Goal: Task Accomplishment & Management: Manage account settings

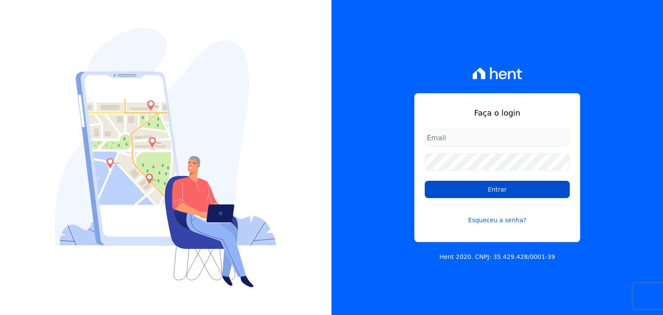
type input "[EMAIL_ADDRESS][DOMAIN_NAME]"
click at [492, 181] on input "Entrar" at bounding box center [497, 189] width 145 height 17
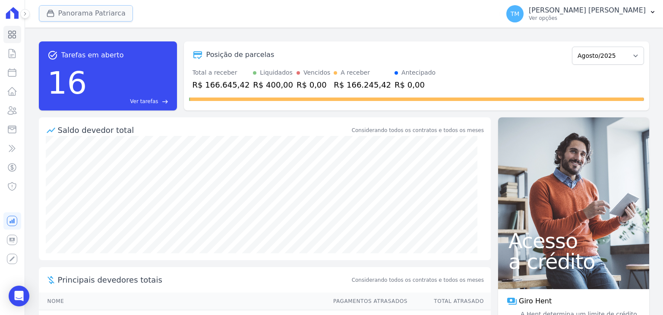
click at [83, 17] on button "Panorama Patriarca" at bounding box center [86, 13] width 94 height 16
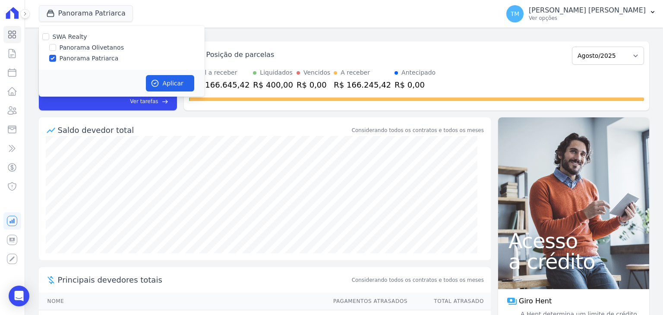
click at [106, 51] on label "Panorama Olivetanos" at bounding box center [92, 47] width 64 height 9
click at [56, 51] on input "Panorama Olivetanos" at bounding box center [52, 47] width 7 height 7
checkbox input "true"
click at [92, 57] on label "Panorama Patriarca" at bounding box center [89, 58] width 59 height 9
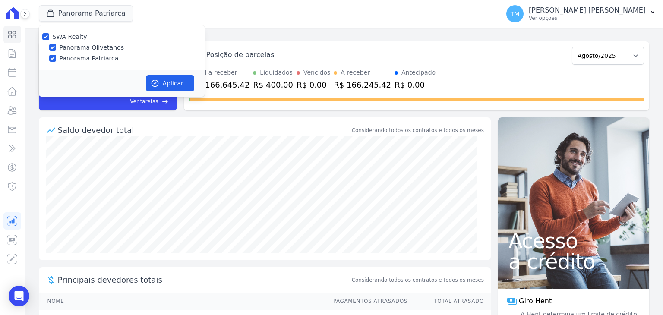
click at [56, 57] on input "Panorama Patriarca" at bounding box center [52, 58] width 7 height 7
checkbox input "false"
click at [148, 75] on button "Aplicar" at bounding box center [170, 83] width 48 height 16
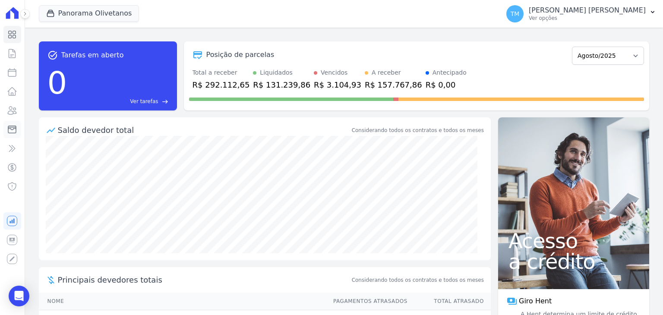
click at [16, 130] on icon at bounding box center [12, 129] width 8 height 7
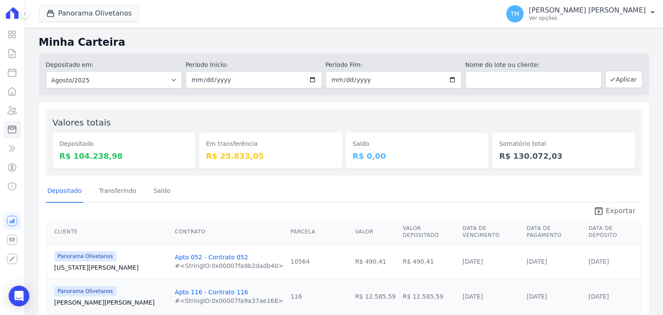
click at [607, 211] on span "Exportar" at bounding box center [621, 211] width 30 height 10
click at [627, 10] on p "[PERSON_NAME] [PERSON_NAME]" at bounding box center [587, 10] width 117 height 9
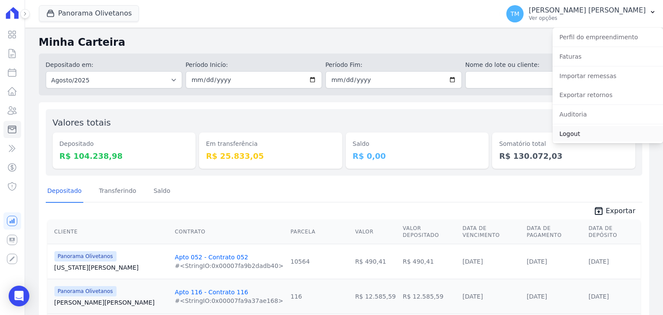
click at [576, 132] on link "Logout" at bounding box center [608, 134] width 111 height 16
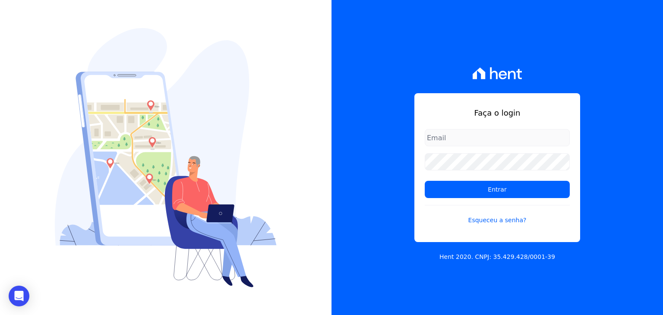
type input "[EMAIL_ADDRESS][DOMAIN_NAME]"
